Goal: Navigation & Orientation: Go to known website

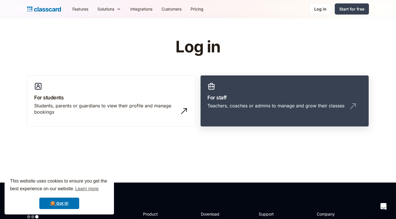
click at [231, 98] on h3 "For staff" at bounding box center [285, 98] width 154 height 8
click at [231, 96] on h3 "For staff" at bounding box center [285, 98] width 154 height 8
